Goal: Transaction & Acquisition: Subscribe to service/newsletter

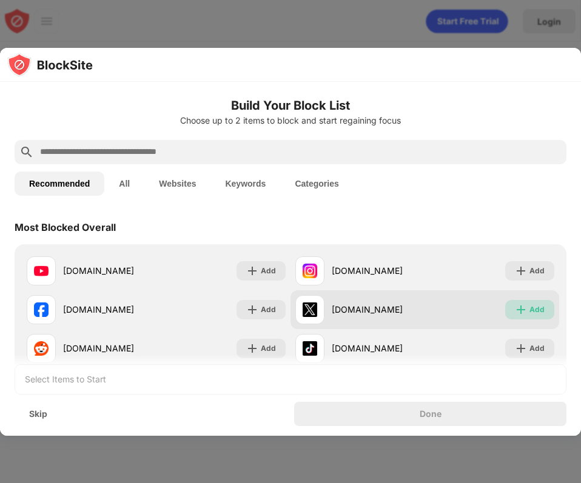
click at [525, 308] on img at bounding box center [521, 310] width 12 height 12
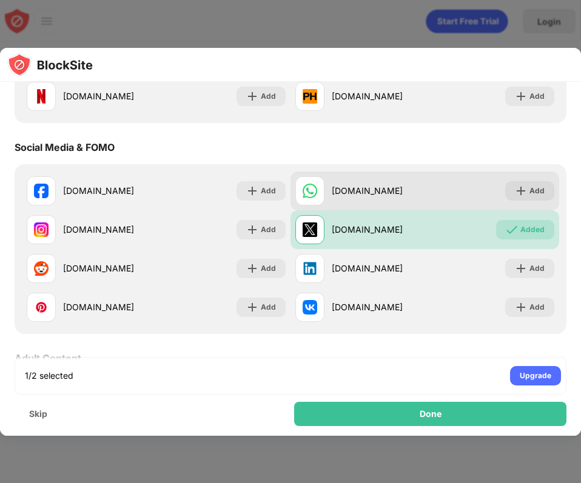
scroll to position [267, 0]
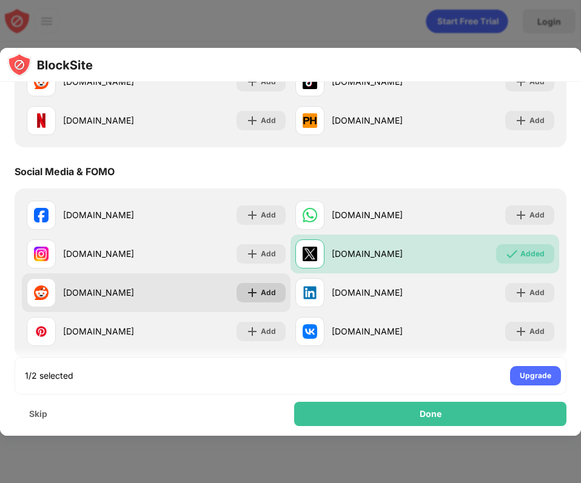
click at [250, 295] on img at bounding box center [252, 293] width 12 height 12
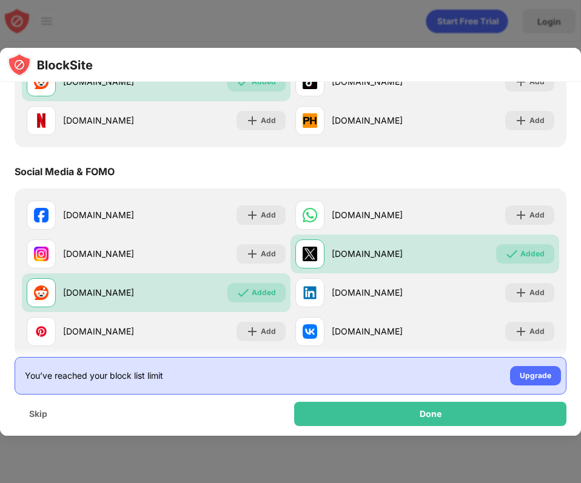
click at [330, 372] on div "You’ve reached your block list limit Upgrade" at bounding box center [291, 376] width 552 height 38
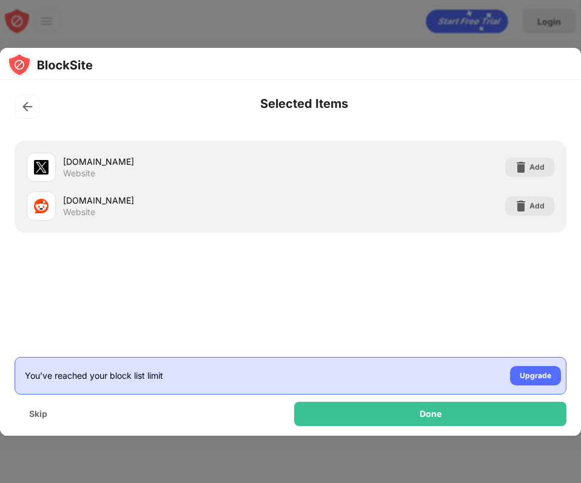
click at [308, 315] on div "x.com Website Add reddit.com Website Add" at bounding box center [290, 257] width 581 height 249
click at [28, 112] on img at bounding box center [27, 107] width 12 height 12
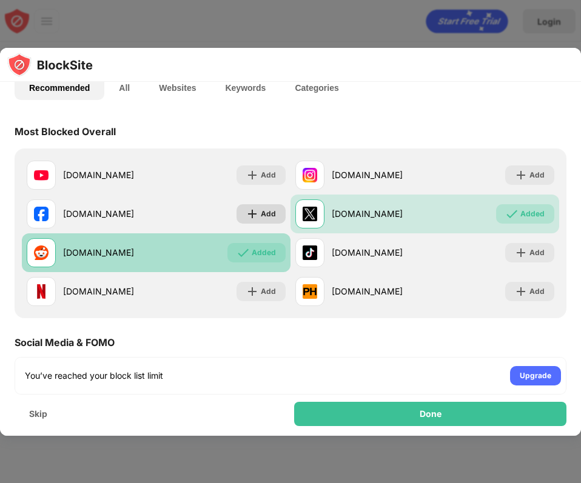
scroll to position [97, 0]
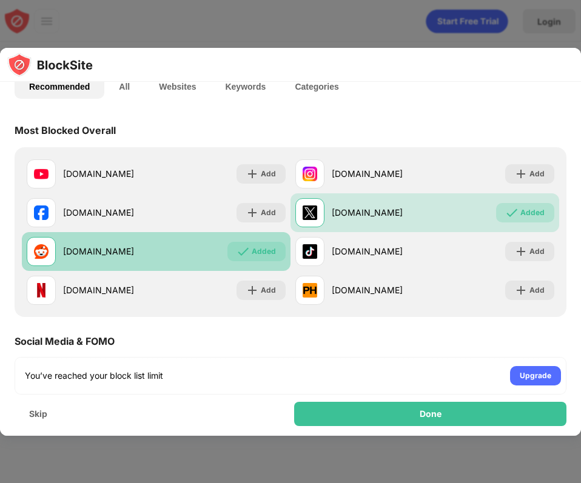
click at [252, 247] on div "Added" at bounding box center [256, 251] width 58 height 19
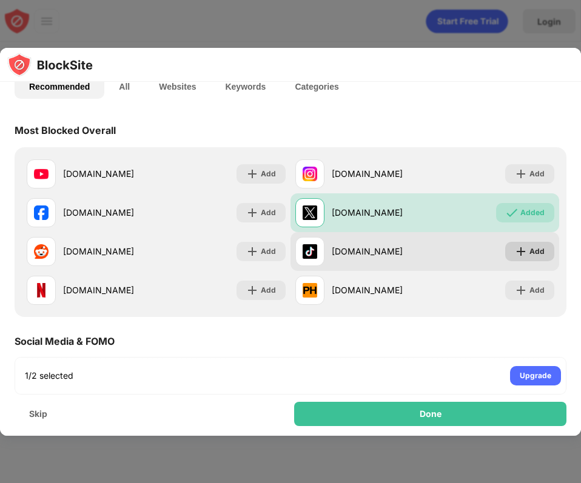
click at [524, 250] on img at bounding box center [521, 252] width 12 height 12
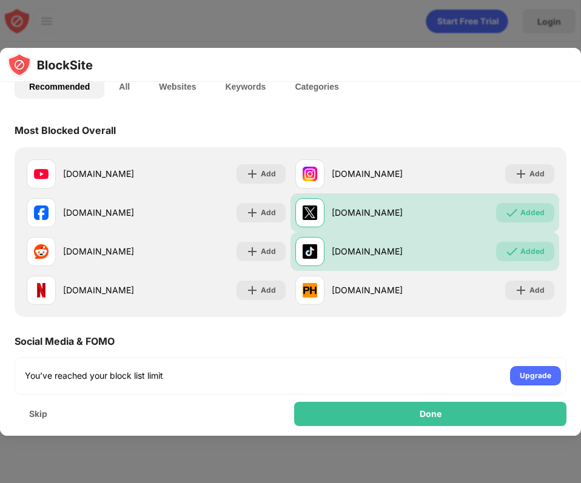
click at [430, 136] on div "Most Blocked Overall" at bounding box center [291, 130] width 552 height 34
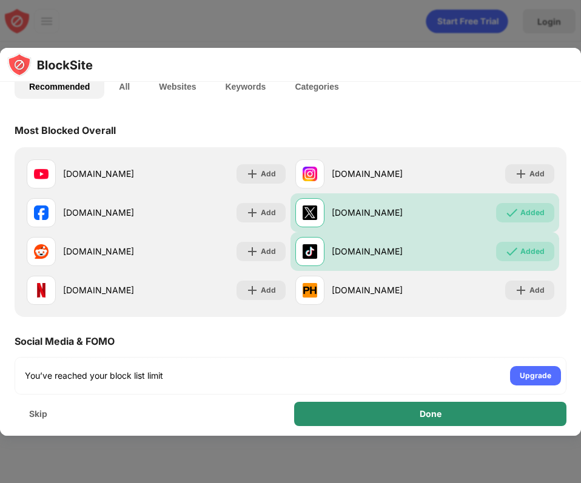
click at [413, 412] on div "Done" at bounding box center [430, 414] width 272 height 24
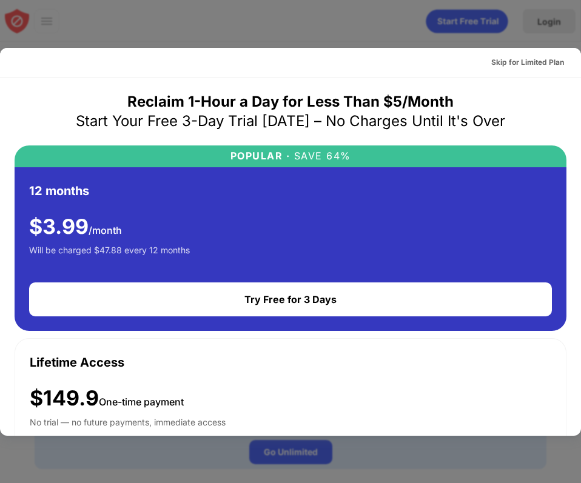
click at [278, 100] on div "Reclaim 1-Hour a Day for Less Than $5/Month" at bounding box center [290, 101] width 326 height 19
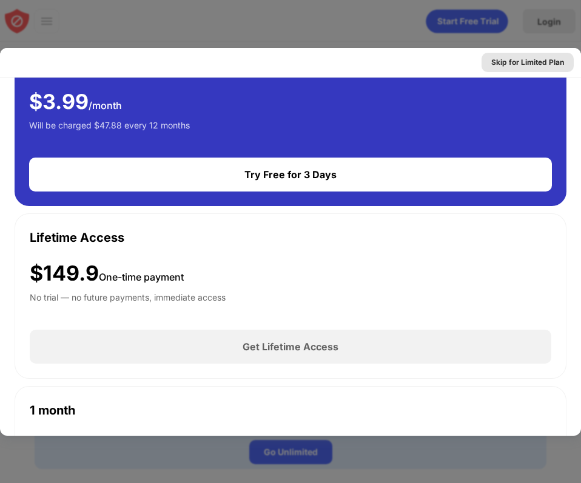
scroll to position [116, 0]
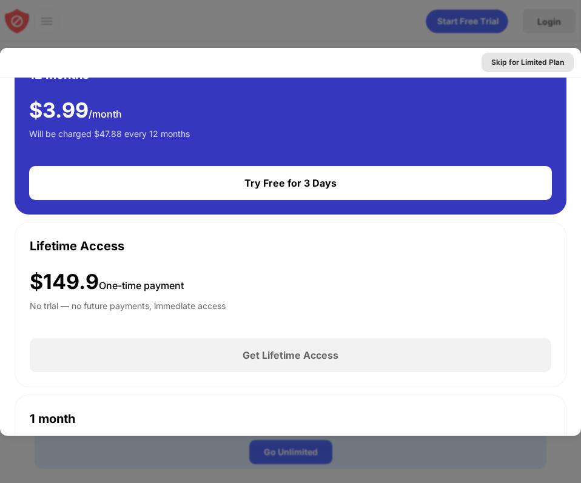
click at [507, 60] on div "Skip for Limited Plan" at bounding box center [527, 62] width 73 height 12
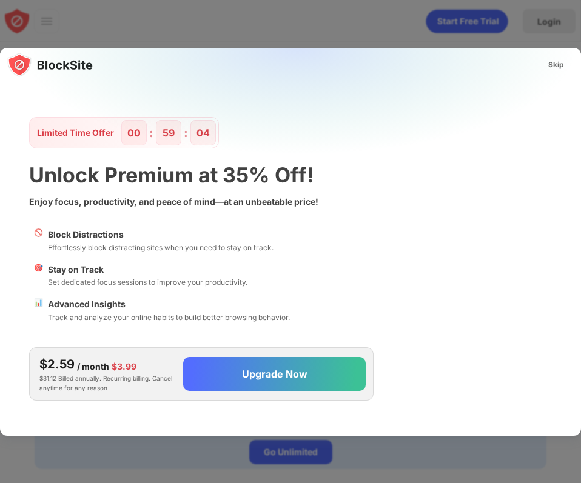
scroll to position [0, 0]
click at [467, 200] on img at bounding box center [297, 150] width 581 height 205
click at [564, 73] on div "Skip" at bounding box center [555, 64] width 35 height 19
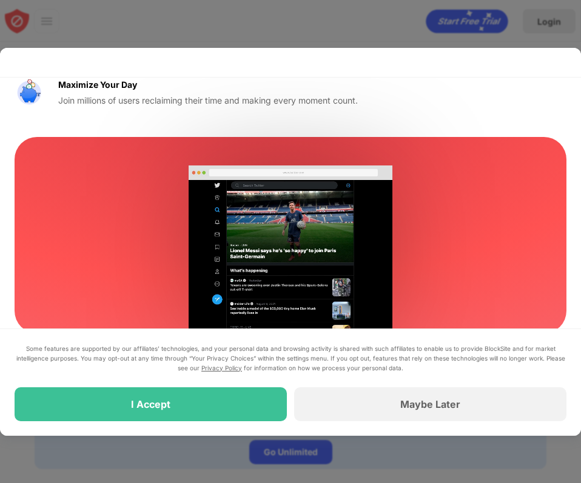
scroll to position [200, 0]
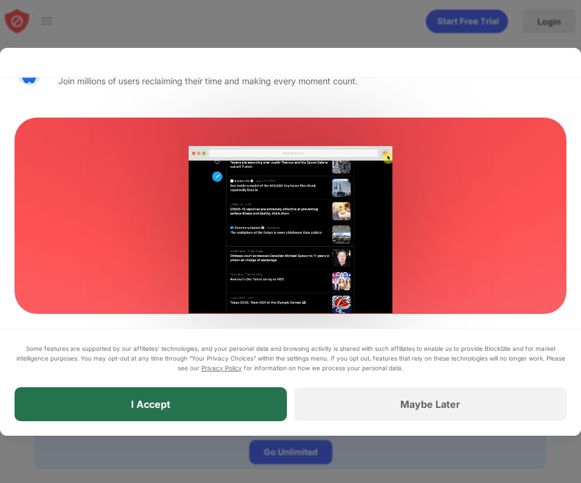
click at [182, 401] on div "I Accept" at bounding box center [151, 404] width 272 height 34
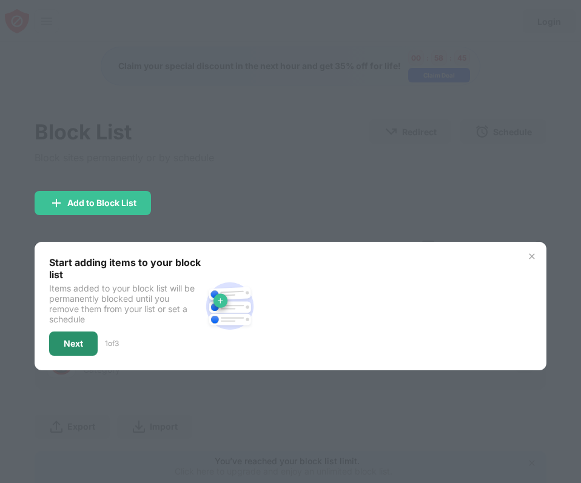
click at [82, 344] on div "Next" at bounding box center [73, 344] width 19 height 10
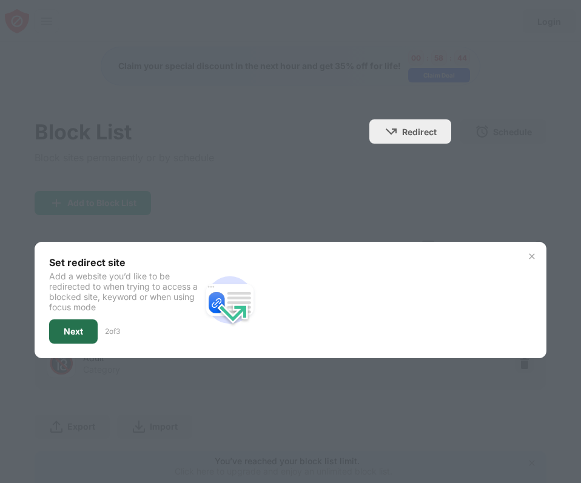
click at [77, 330] on div "Next" at bounding box center [73, 332] width 19 height 10
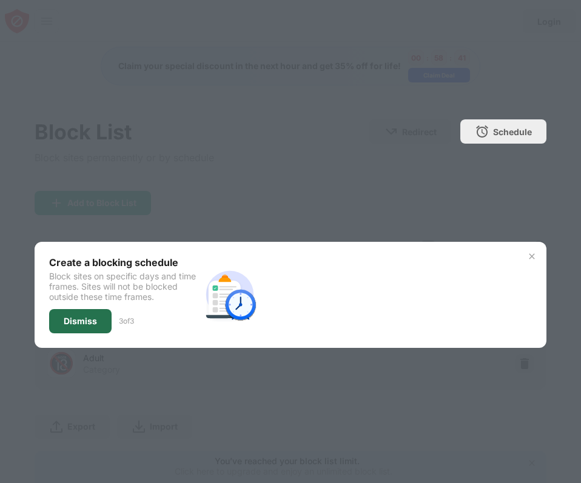
click at [77, 330] on div "Dismiss" at bounding box center [80, 321] width 62 height 24
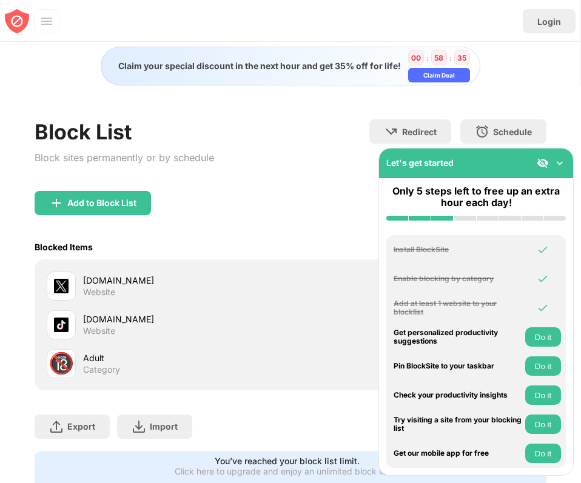
click at [326, 412] on div "Export Export Files (for websites items only) Import Import Files (for websites…" at bounding box center [290, 420] width 511 height 61
click at [561, 162] on img at bounding box center [559, 163] width 12 height 12
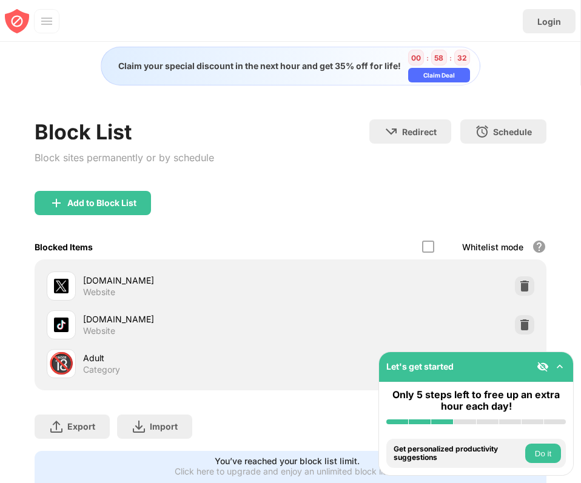
click at [353, 207] on div "Add to Block List" at bounding box center [290, 213] width 511 height 44
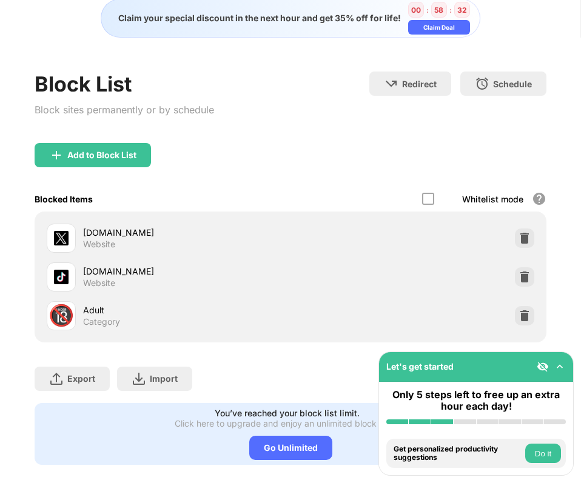
scroll to position [64, 0]
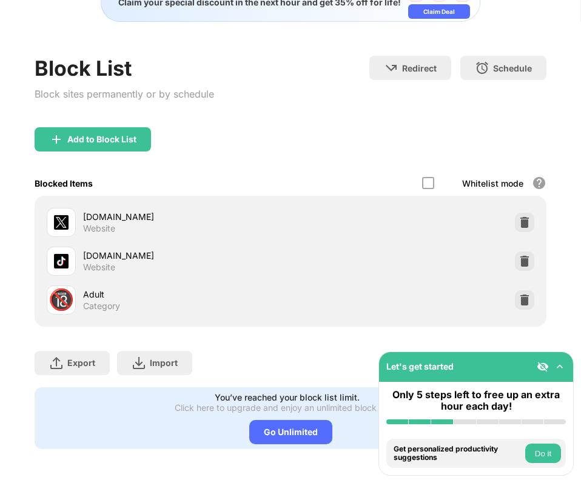
click at [552, 356] on div "Let's get started" at bounding box center [476, 367] width 194 height 30
click at [327, 347] on div "Export Export Files (for websites items only) Import Import Files (for websites…" at bounding box center [290, 357] width 511 height 61
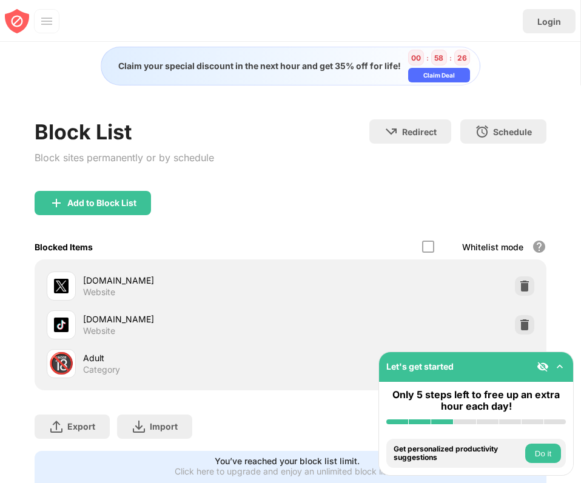
scroll to position [0, 0]
click at [147, 152] on div "Block sites permanently or by schedule" at bounding box center [124, 158] width 179 height 18
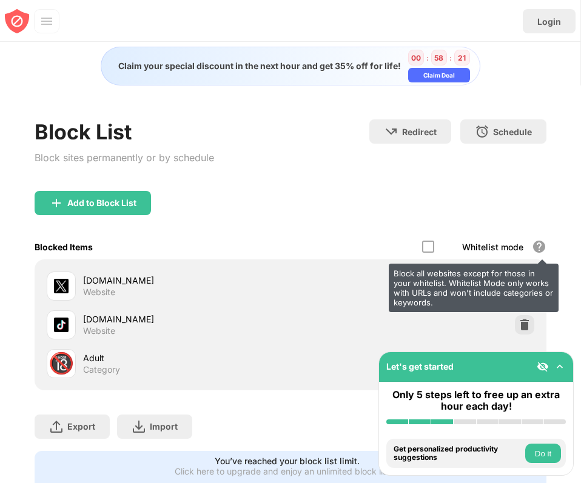
click at [538, 247] on div "Block all websites except for those in your whitelist. Whitelist Mode only work…" at bounding box center [539, 246] width 15 height 15
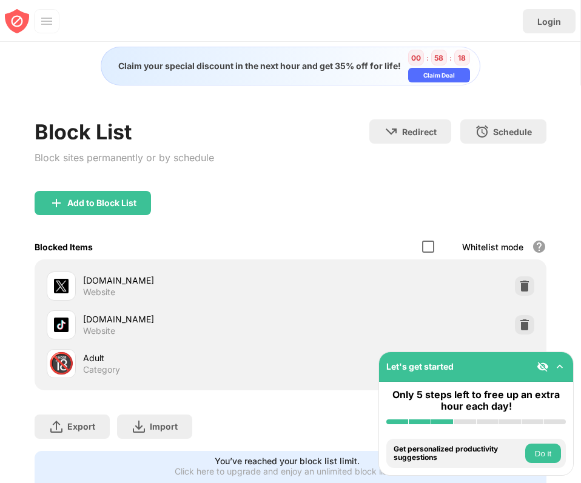
click at [426, 247] on div at bounding box center [428, 247] width 12 height 12
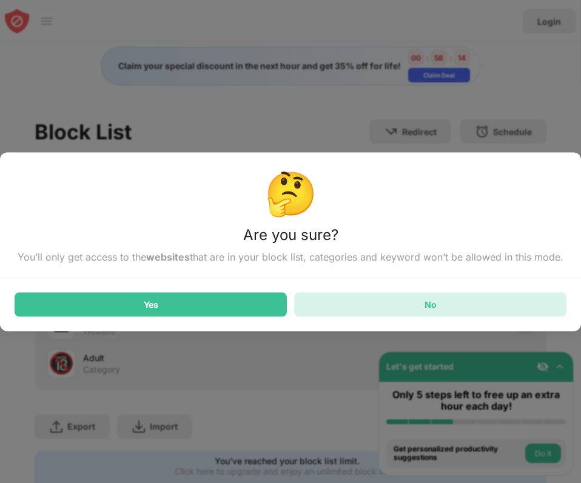
click at [336, 301] on div "No" at bounding box center [430, 304] width 272 height 24
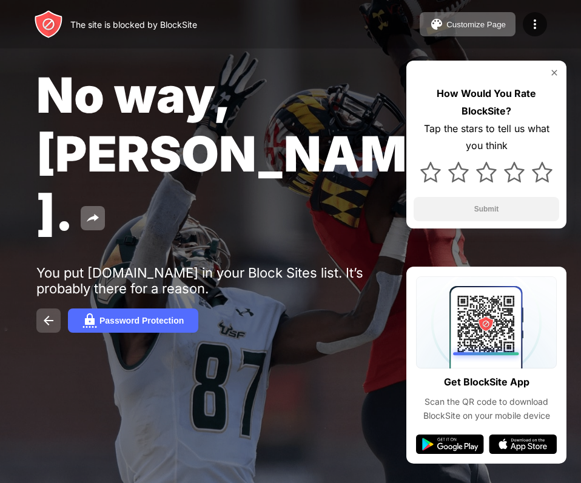
click at [44, 313] on img at bounding box center [48, 320] width 15 height 15
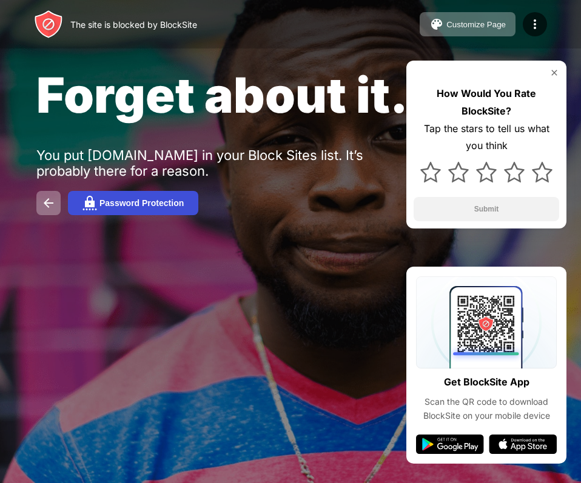
click at [140, 202] on div "Password Protection" at bounding box center [141, 203] width 84 height 10
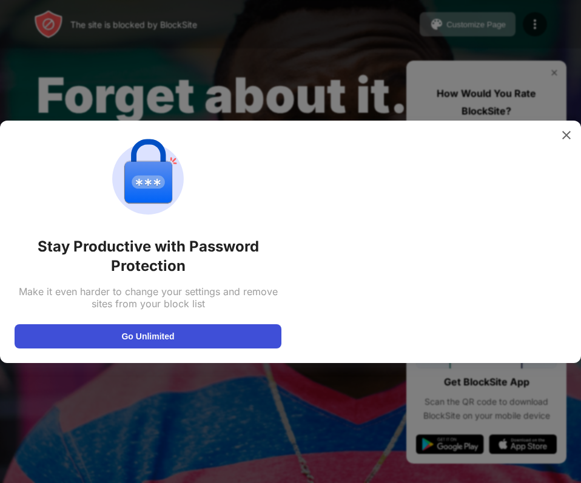
click at [126, 339] on button "Go Unlimited" at bounding box center [148, 336] width 267 height 24
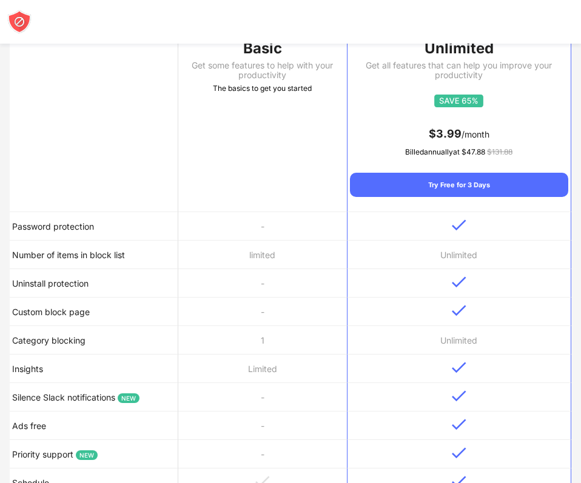
scroll to position [267, 0]
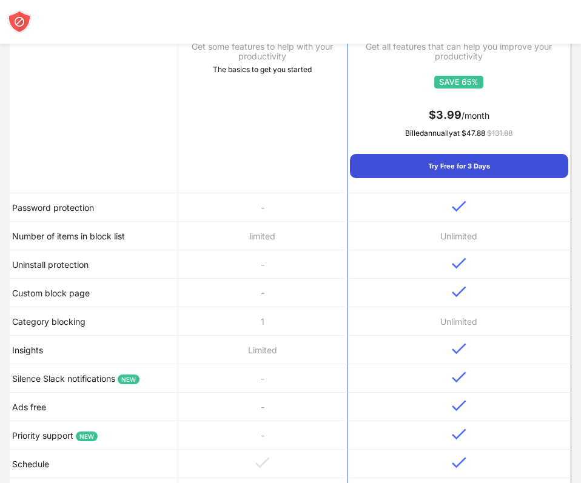
click at [419, 162] on div "Try Free for 3 Days" at bounding box center [459, 166] width 218 height 24
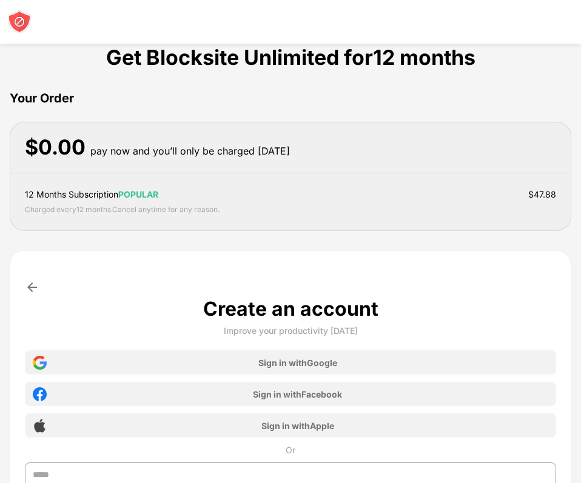
scroll to position [0, 0]
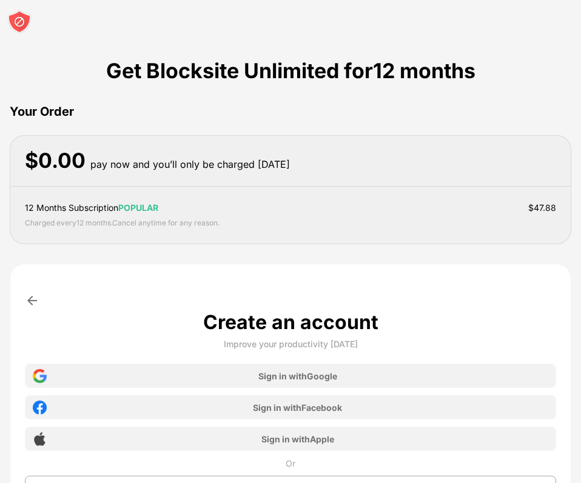
click at [273, 167] on div "pay now and you’ll only be charged in 3 days" at bounding box center [189, 165] width 199 height 18
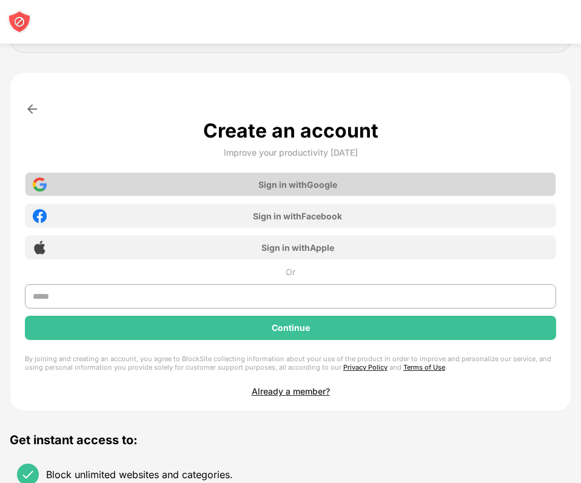
scroll to position [194, 0]
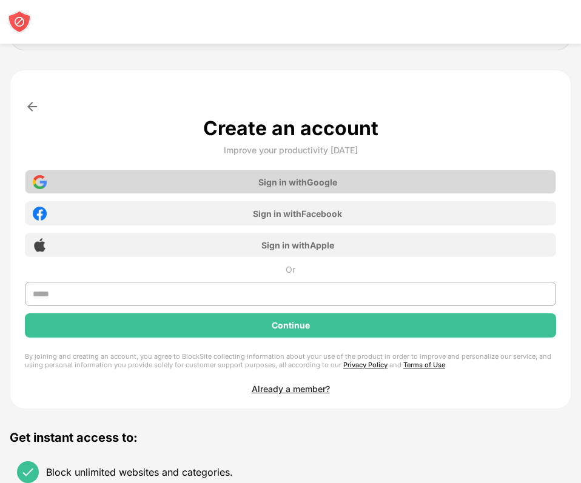
click at [276, 178] on div "Sign in with Google" at bounding box center [297, 182] width 79 height 10
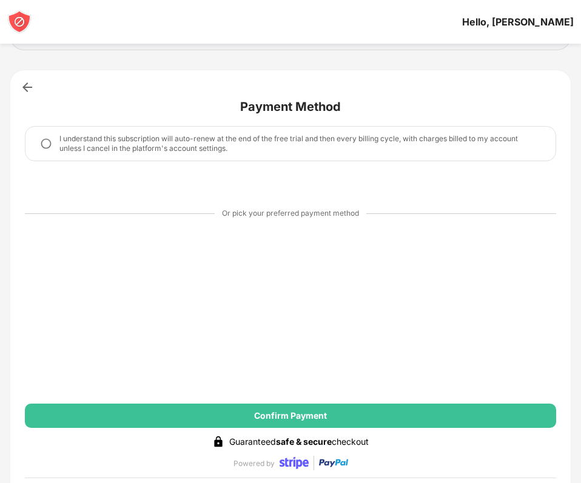
scroll to position [170, 0]
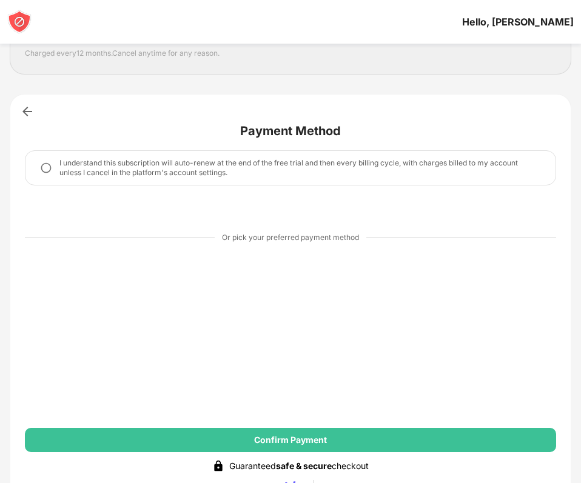
click at [398, 173] on div "I understand this subscription will auto-renew at the end of the free trial and…" at bounding box center [299, 167] width 481 height 19
click at [45, 170] on img at bounding box center [46, 168] width 12 height 12
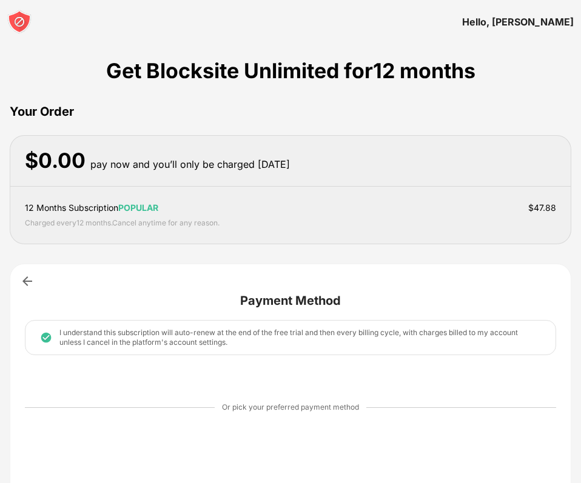
scroll to position [24, 0]
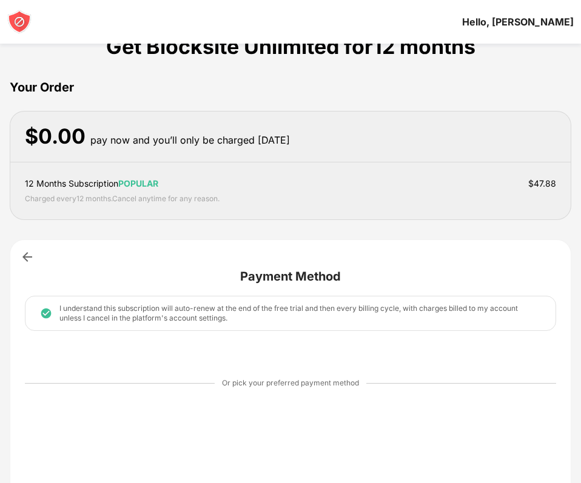
click at [263, 150] on div "$ 0.00 pay now and you’ll only be charged in 3 days" at bounding box center [290, 137] width 560 height 51
click at [246, 137] on div "pay now and you’ll only be charged in 3 days" at bounding box center [189, 141] width 199 height 18
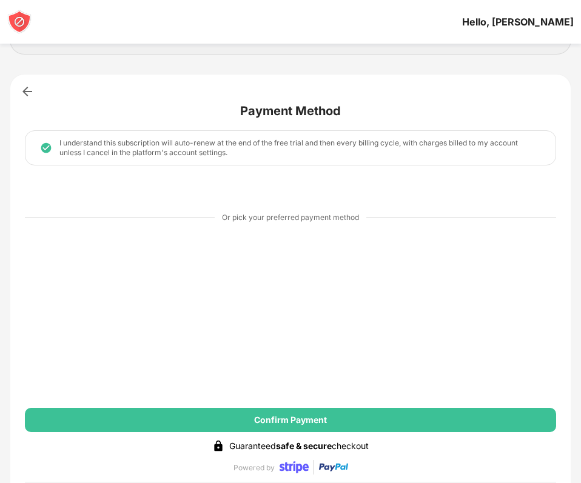
scroll to position [218, 0]
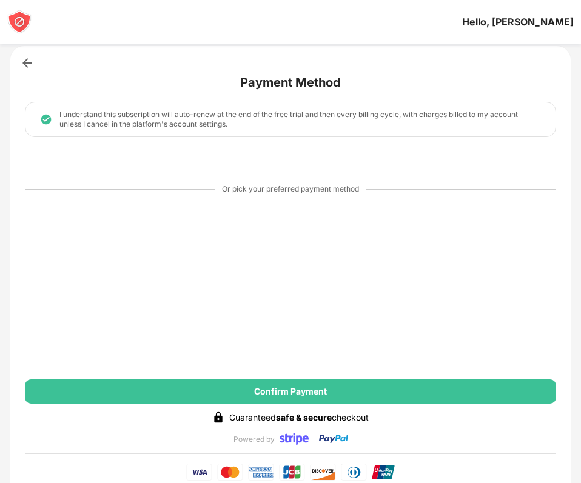
click at [113, 420] on div "Guaranteed safe & secure checkout Powered by" at bounding box center [290, 432] width 531 height 42
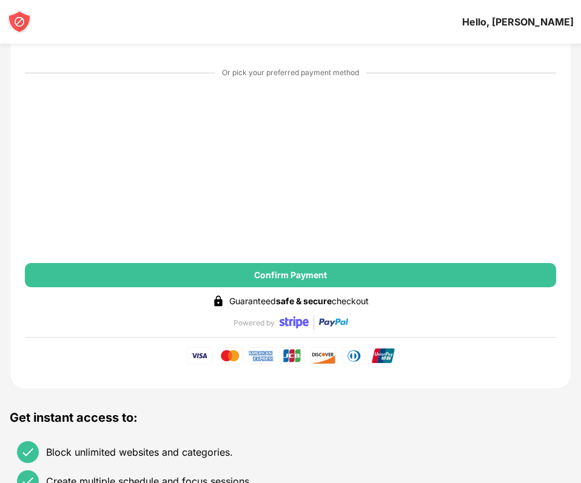
scroll to position [339, 0]
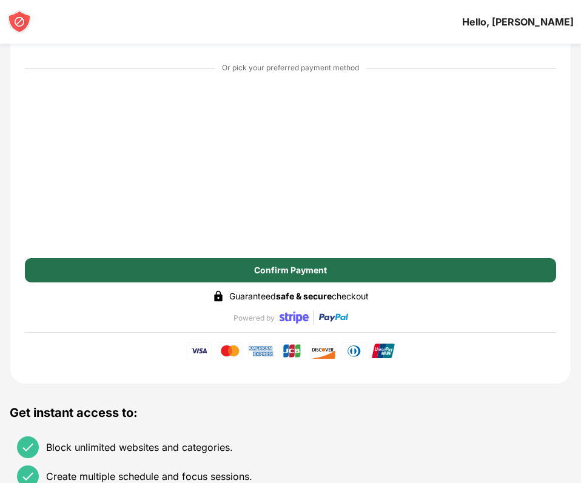
click at [177, 267] on div "Confirm Payment" at bounding box center [290, 270] width 531 height 24
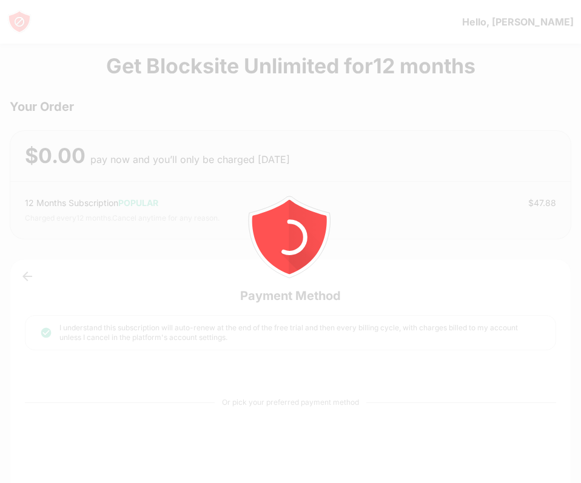
scroll to position [0, 0]
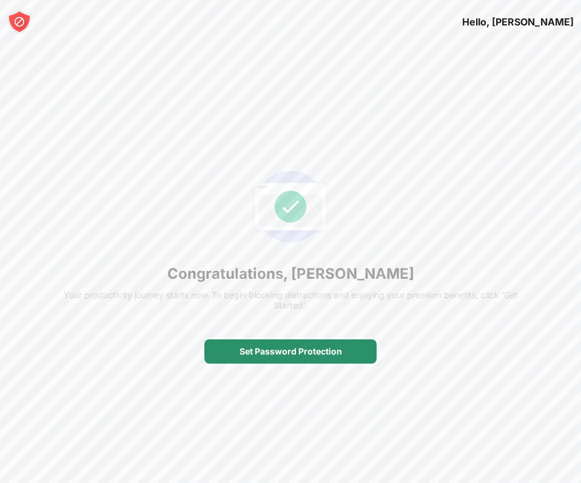
click at [233, 349] on div "Set Password Protection" at bounding box center [290, 351] width 172 height 24
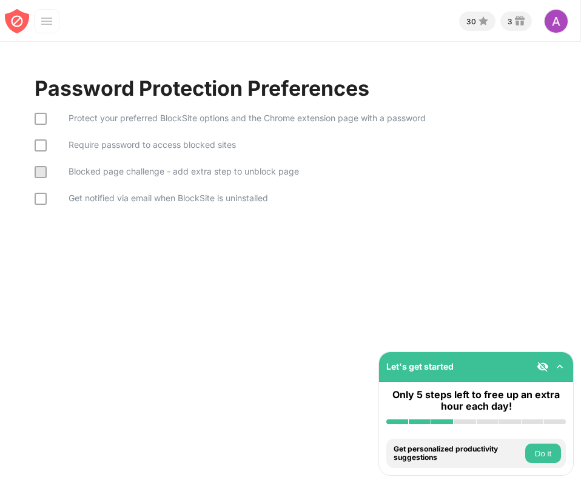
click at [244, 359] on div "30 3 [PERSON_NAME] View Account Insights Rewards Settings Support Log Out Block…" at bounding box center [290, 241] width 581 height 483
click at [43, 119] on div at bounding box center [41, 119] width 12 height 12
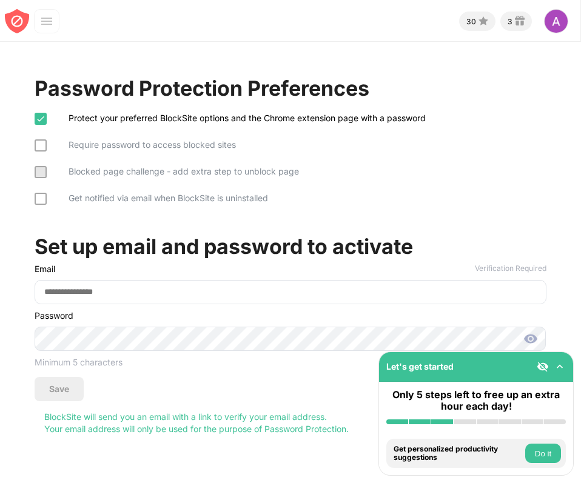
click at [257, 235] on div "Set up email and password to activate" at bounding box center [224, 246] width 378 height 25
click at [37, 145] on div at bounding box center [41, 145] width 12 height 12
click at [0, 258] on div "Password Protection Preferences Protect your preferred BlockSite options and th…" at bounding box center [290, 255] width 581 height 427
click at [557, 369] on img at bounding box center [559, 367] width 12 height 12
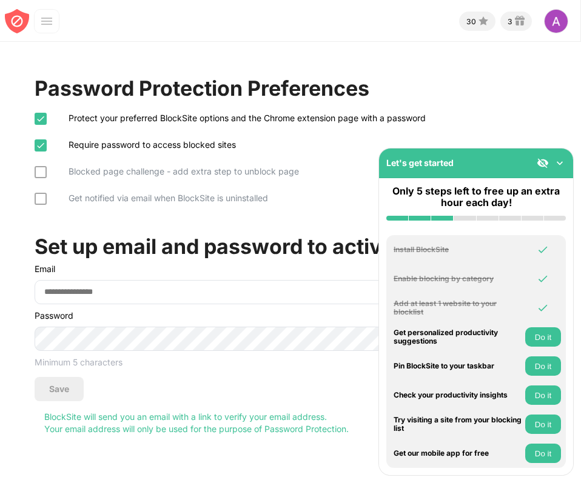
click at [561, 163] on img at bounding box center [559, 163] width 12 height 12
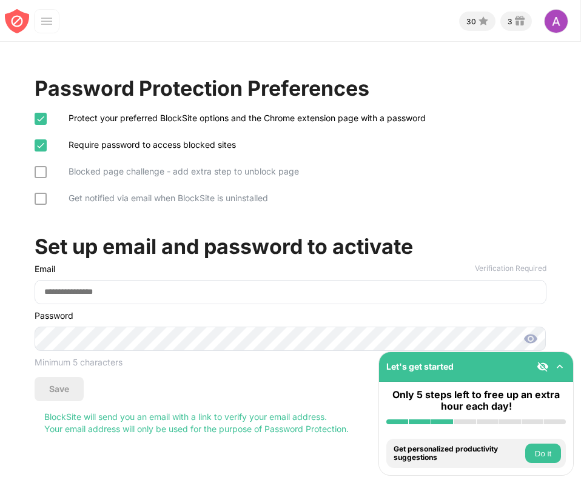
click at [525, 166] on div "Protect your preferred BlockSite options and the Chrome extension page with a p…" at bounding box center [290, 158] width 511 height 107
click at [207, 167] on div "Blocked page challenge - add extra step to unblock page" at bounding box center [184, 171] width 230 height 10
drag, startPoint x: 186, startPoint y: 238, endPoint x: 175, endPoint y: 426, distance: 188.8
click at [174, 427] on div "Set up email and password to activate Email Verification Required Password Mini…" at bounding box center [290, 323] width 511 height 222
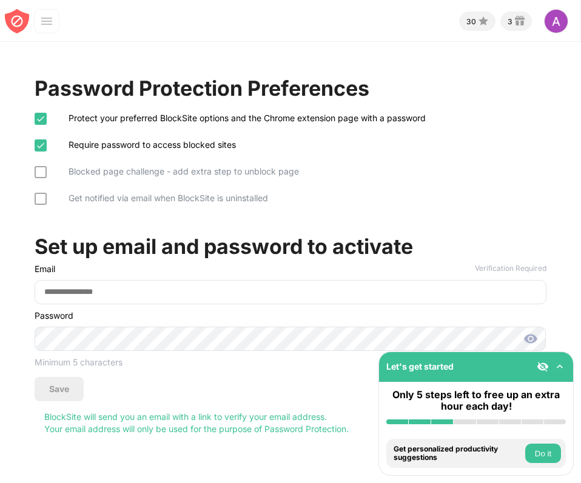
click at [315, 203] on div "Protect your preferred BlockSite options and the Chrome extension page with a p…" at bounding box center [290, 158] width 511 height 107
click at [39, 24] on div at bounding box center [46, 21] width 24 height 24
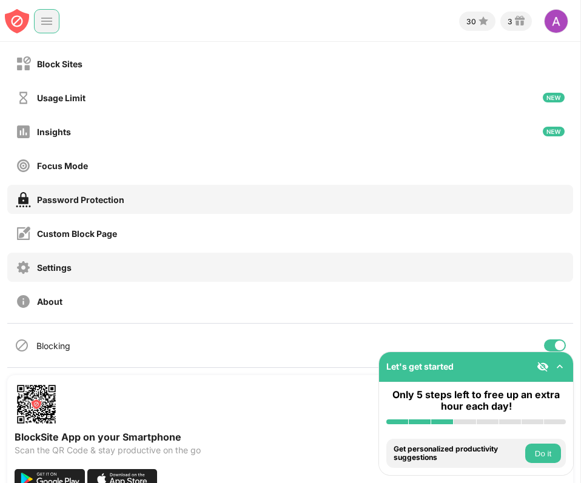
click at [31, 255] on div "Settings" at bounding box center [290, 267] width 566 height 29
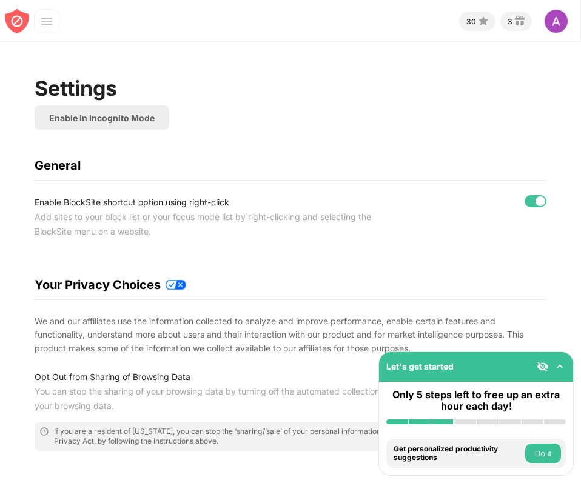
drag, startPoint x: 480, startPoint y: 302, endPoint x: 438, endPoint y: 441, distance: 145.2
click at [438, 441] on div "Let's get started Only 5 steps left to free up an extra hour each day! Install …" at bounding box center [290, 241] width 581 height 483
click at [364, 344] on div "We and our affiliates use the information collected to analyze and improve perf…" at bounding box center [290, 335] width 511 height 41
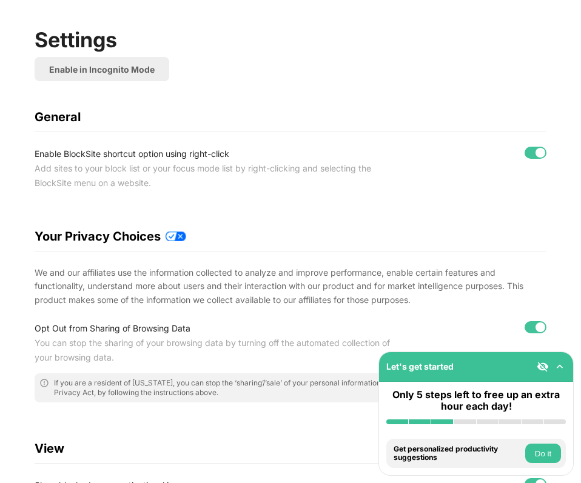
scroll to position [24, 0]
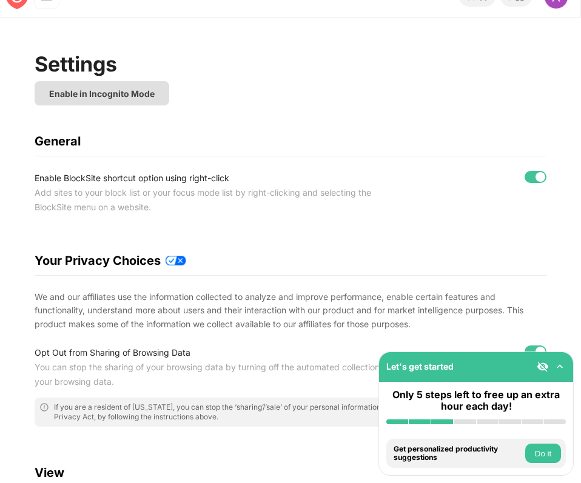
click at [129, 85] on div "Enable in Incognito Mode" at bounding box center [102, 93] width 135 height 24
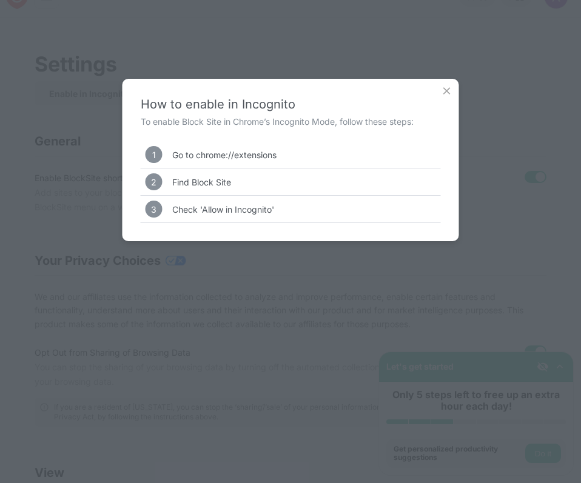
click at [458, 88] on div "How to enable in Incognito To enable Block Site in Chrome’s Incognito Mode, fol…" at bounding box center [290, 160] width 336 height 162
click at [448, 90] on img at bounding box center [447, 91] width 12 height 12
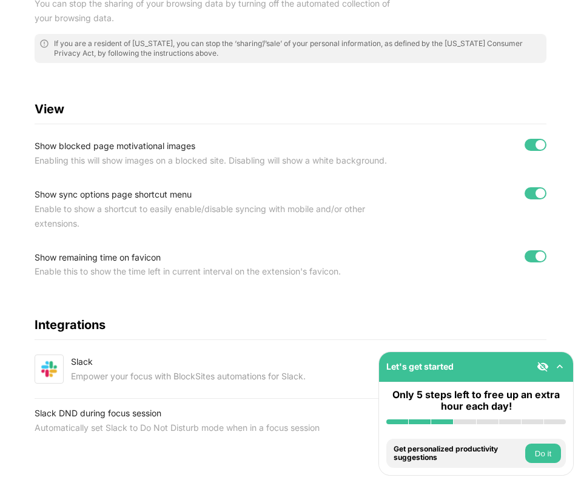
scroll to position [395, 0]
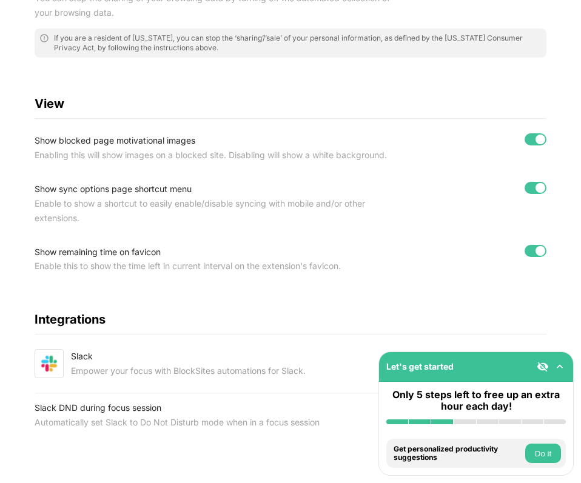
click at [560, 366] on img at bounding box center [559, 367] width 12 height 12
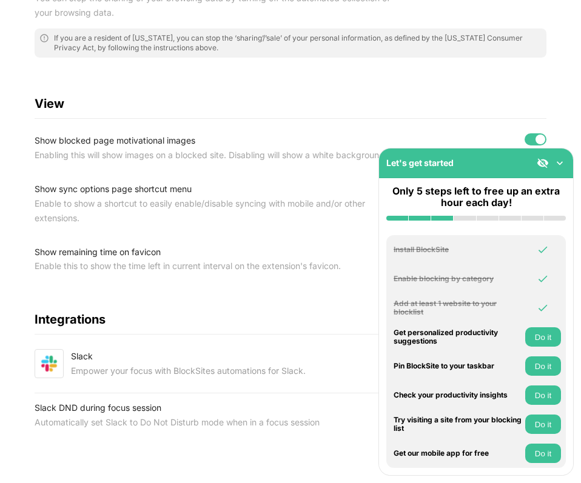
click at [555, 169] on img at bounding box center [559, 163] width 12 height 12
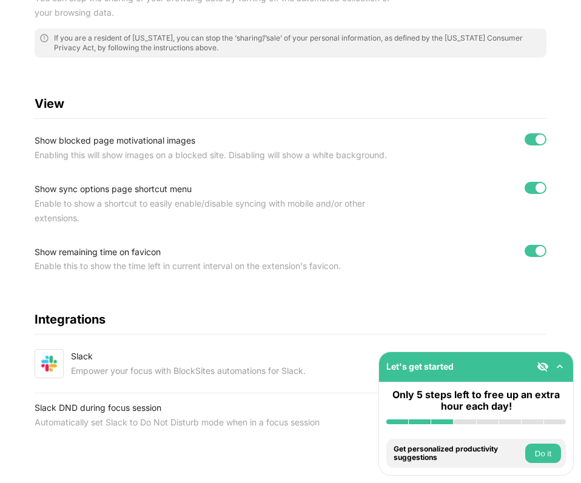
click at [451, 84] on div "Settings Enable in Incognito Mode General Enable BlockSite shortcut option usin…" at bounding box center [290, 65] width 511 height 767
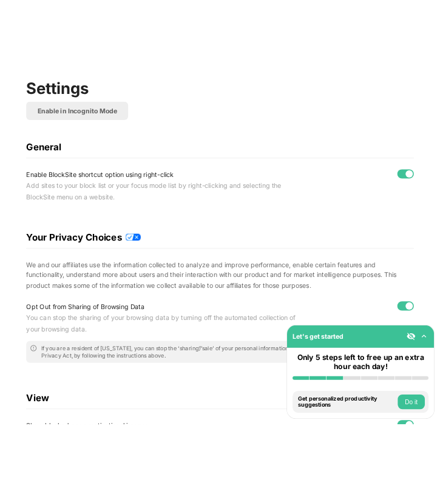
scroll to position [0, 0]
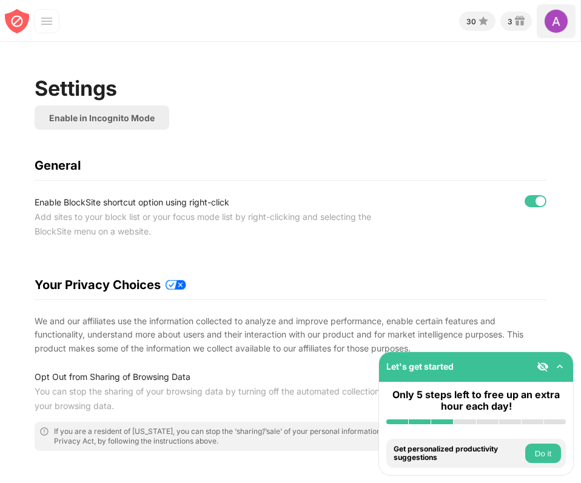
click at [557, 26] on img at bounding box center [556, 21] width 24 height 24
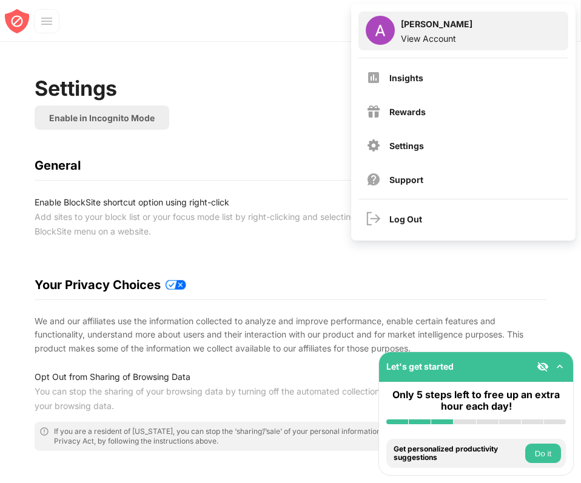
click at [501, 27] on div "Ali Camara View Account" at bounding box center [463, 31] width 210 height 39
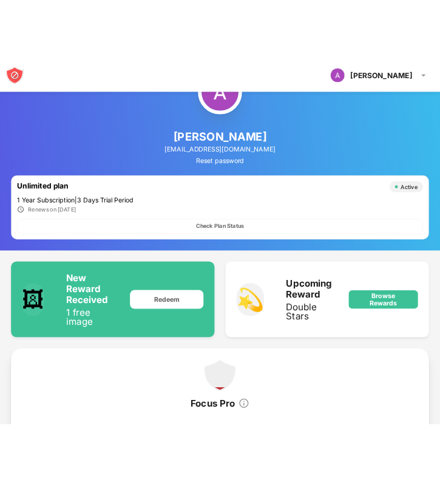
scroll to position [48, 0]
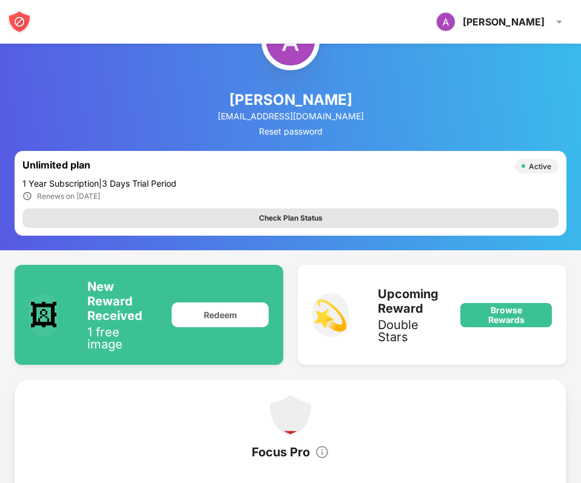
click at [379, 217] on div "Check Plan Status" at bounding box center [290, 218] width 536 height 19
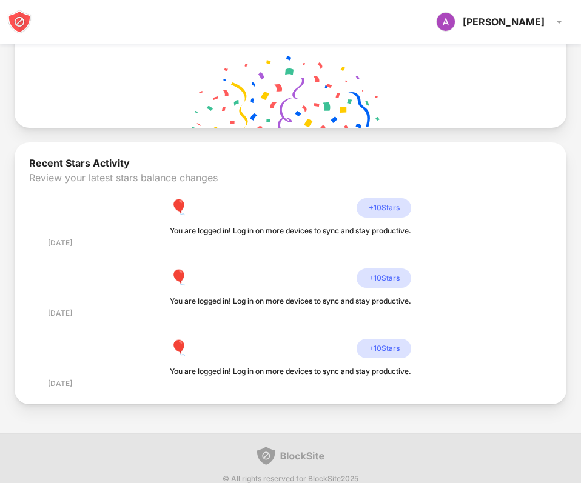
scroll to position [748, 0]
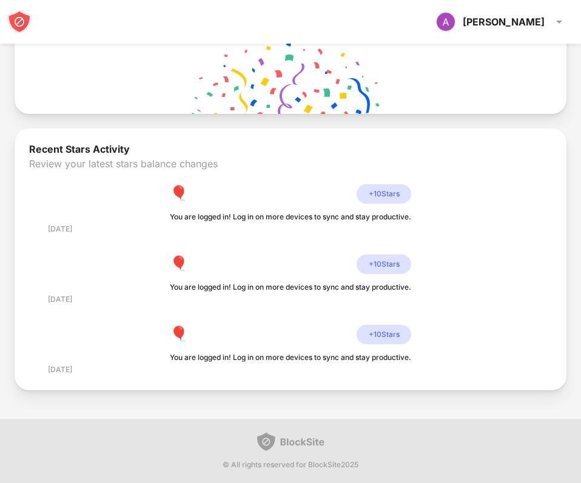
click at [13, 14] on img at bounding box center [19, 22] width 24 height 24
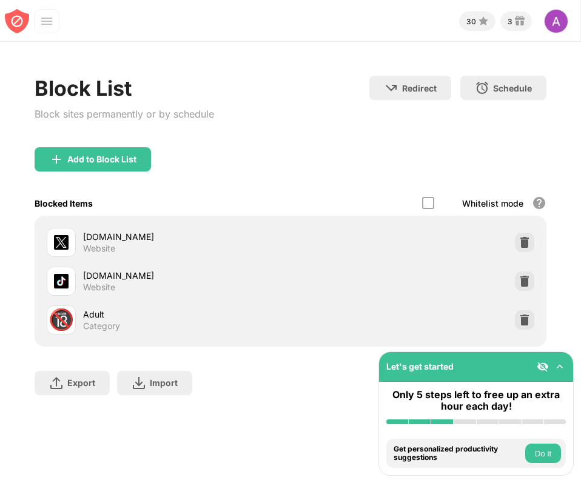
click at [241, 431] on div "Block List Block sites permanently or by schedule Redirect Choose a site to be …" at bounding box center [290, 242] width 581 height 400
click at [426, 203] on div at bounding box center [428, 203] width 12 height 12
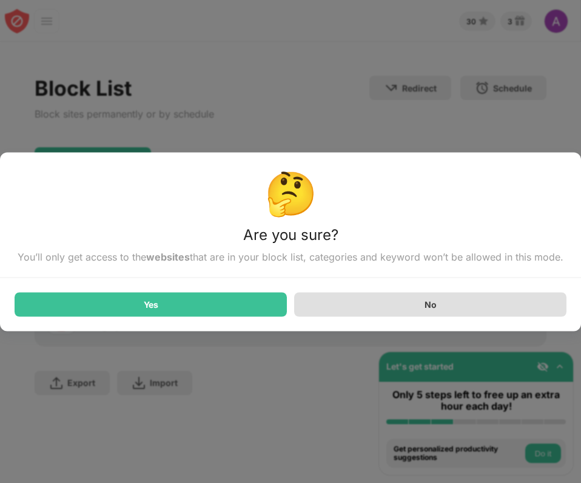
click at [379, 298] on div "No" at bounding box center [430, 304] width 272 height 24
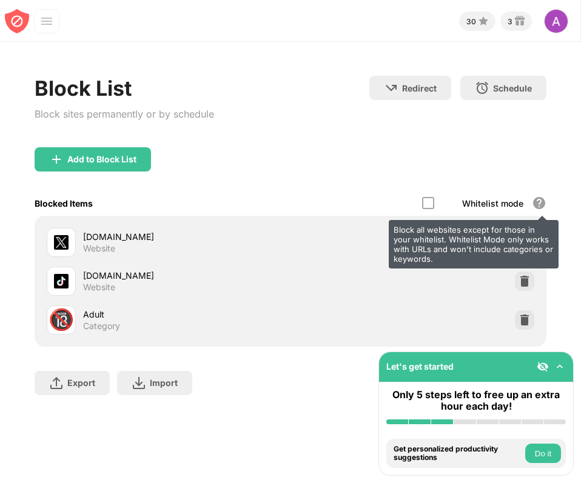
click at [537, 204] on div "Block all websites except for those in your whitelist. Whitelist Mode only work…" at bounding box center [539, 203] width 15 height 15
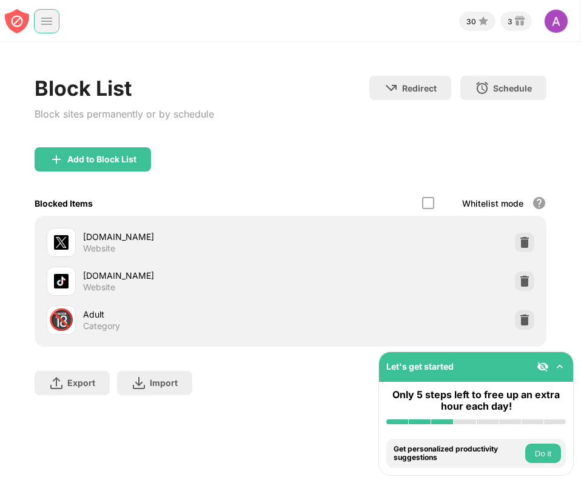
click at [34, 16] on div at bounding box center [46, 21] width 25 height 24
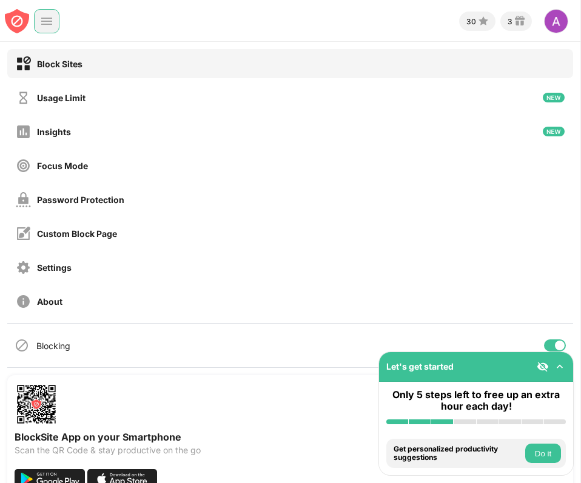
click at [55, 351] on div "Blocking" at bounding box center [43, 345] width 56 height 15
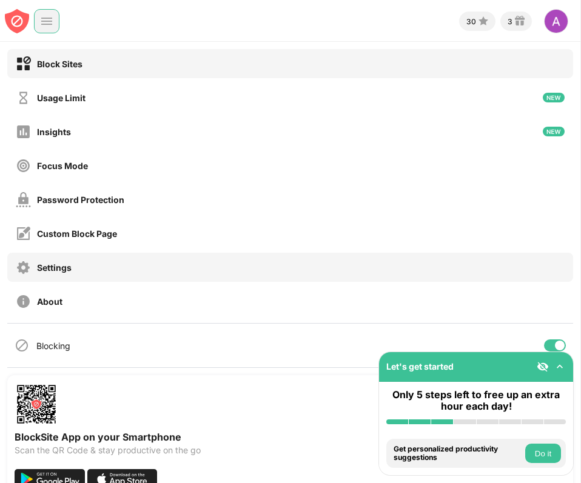
click at [58, 270] on div "Settings" at bounding box center [54, 267] width 35 height 10
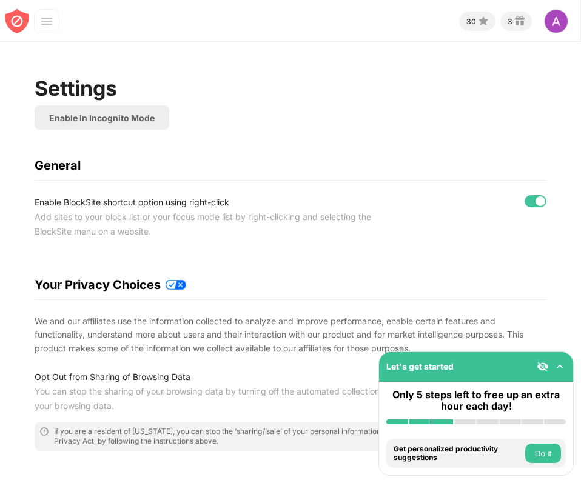
click at [35, 242] on div "Settings Enable in Incognito Mode General Enable BlockSite shortcut option usin…" at bounding box center [290, 459] width 511 height 767
click at [93, 110] on div "Enable in Incognito Mode" at bounding box center [102, 117] width 135 height 24
